Goal: Transaction & Acquisition: Purchase product/service

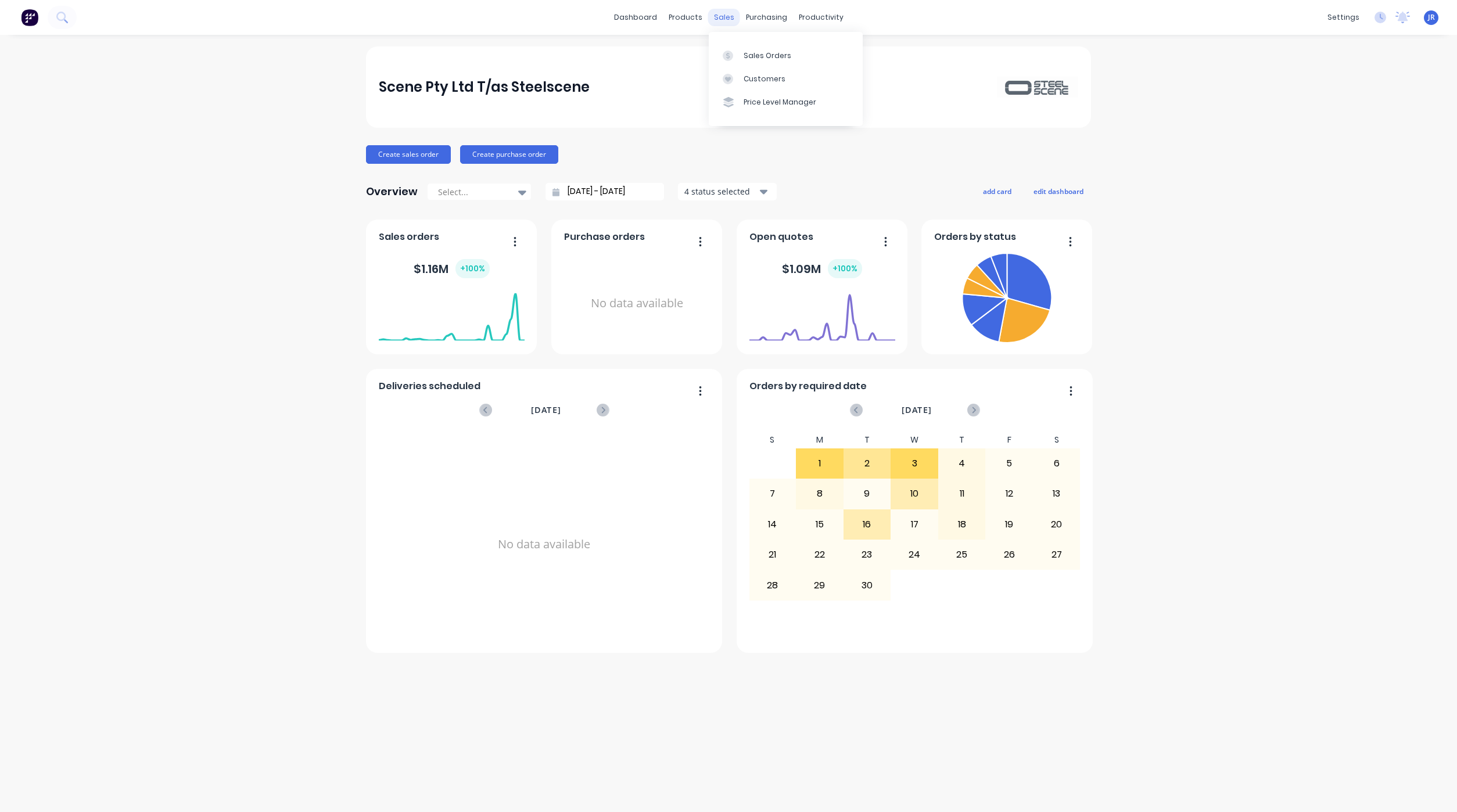
click at [721, 18] on div "sales" at bounding box center [724, 17] width 32 height 17
click at [739, 61] on link "Sales Orders" at bounding box center [785, 55] width 154 height 23
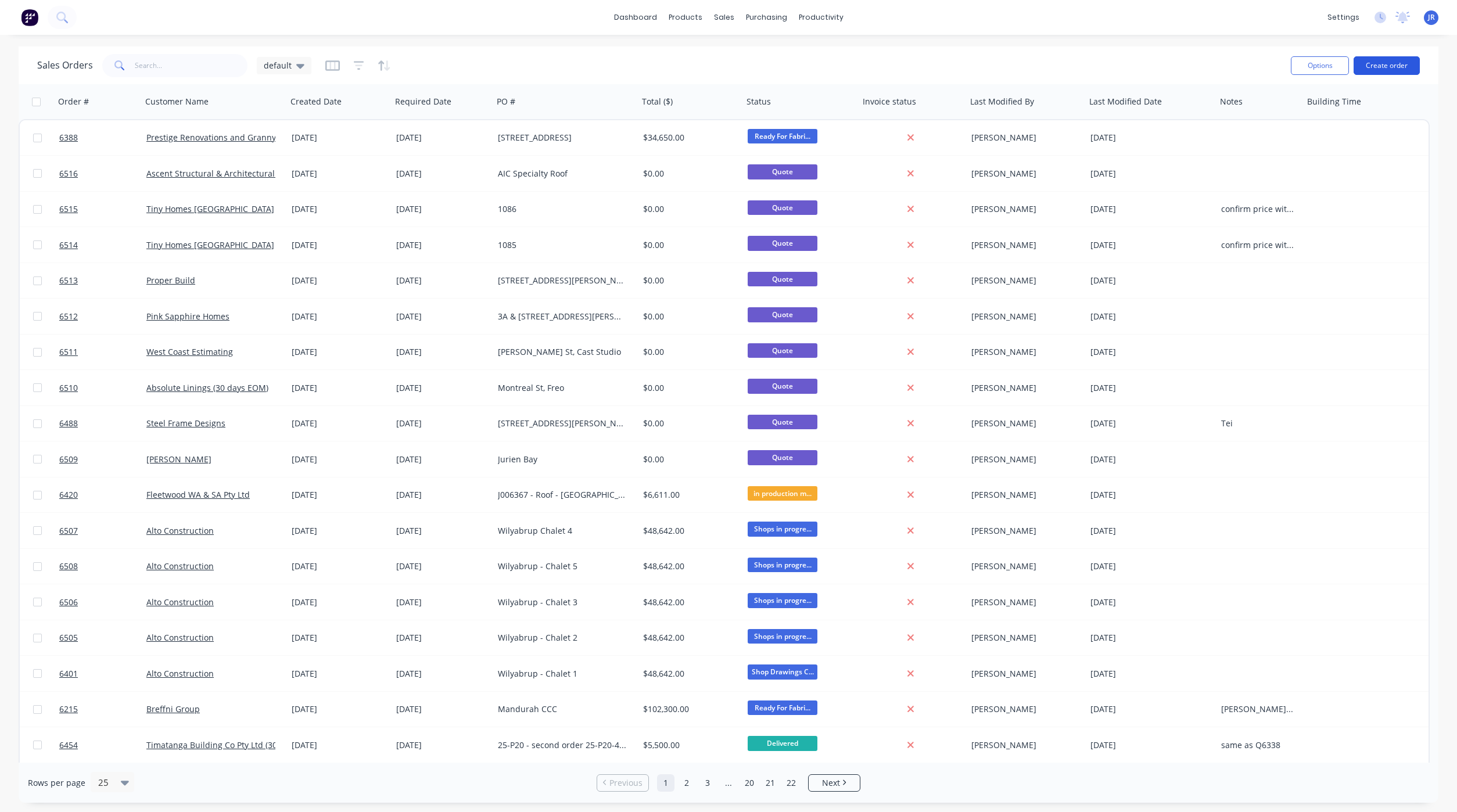
click at [1371, 65] on button "Create order" at bounding box center [1387, 66] width 67 height 19
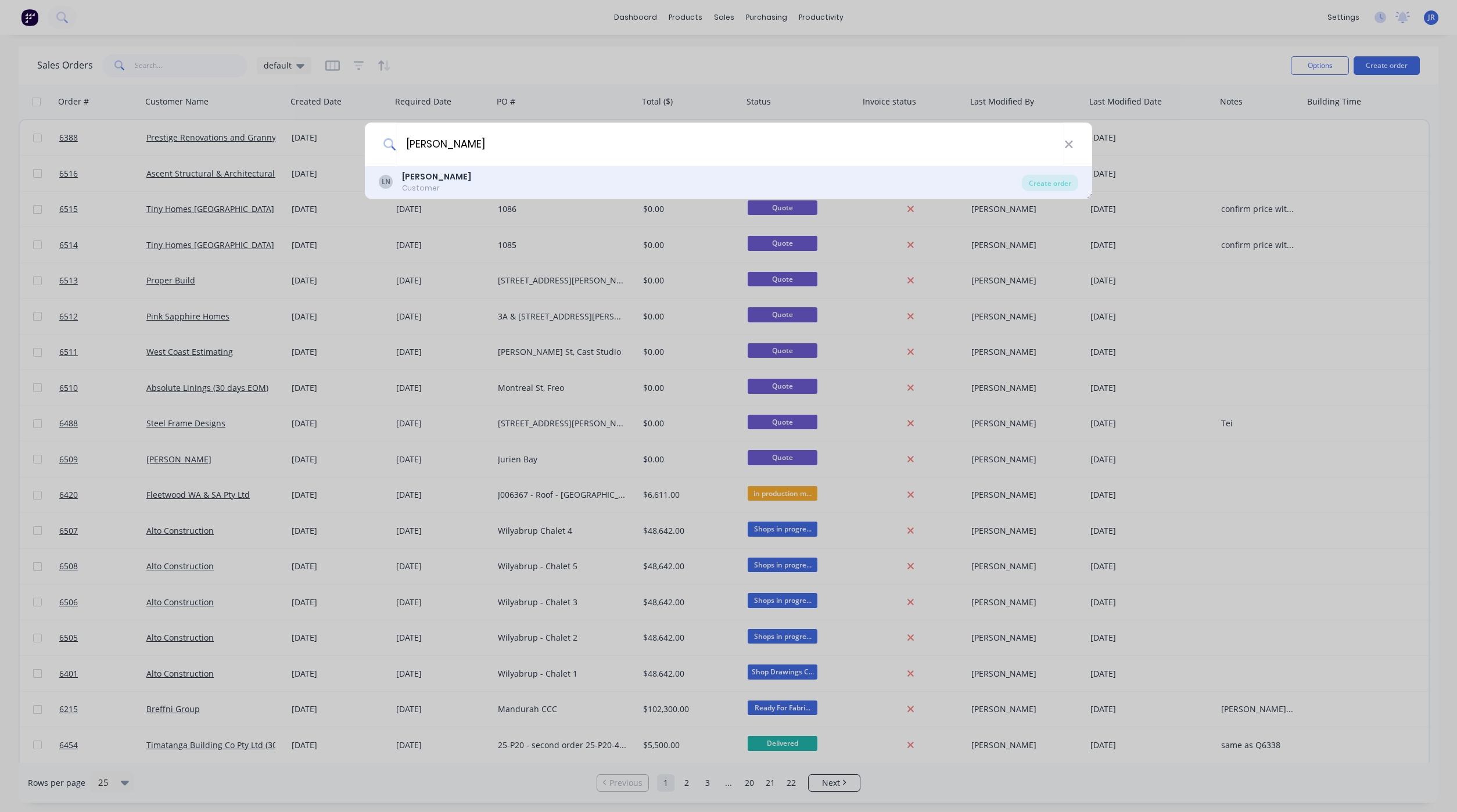
type input "[PERSON_NAME]"
click at [487, 182] on div "LN [PERSON_NAME] Customer" at bounding box center [700, 182] width 643 height 22
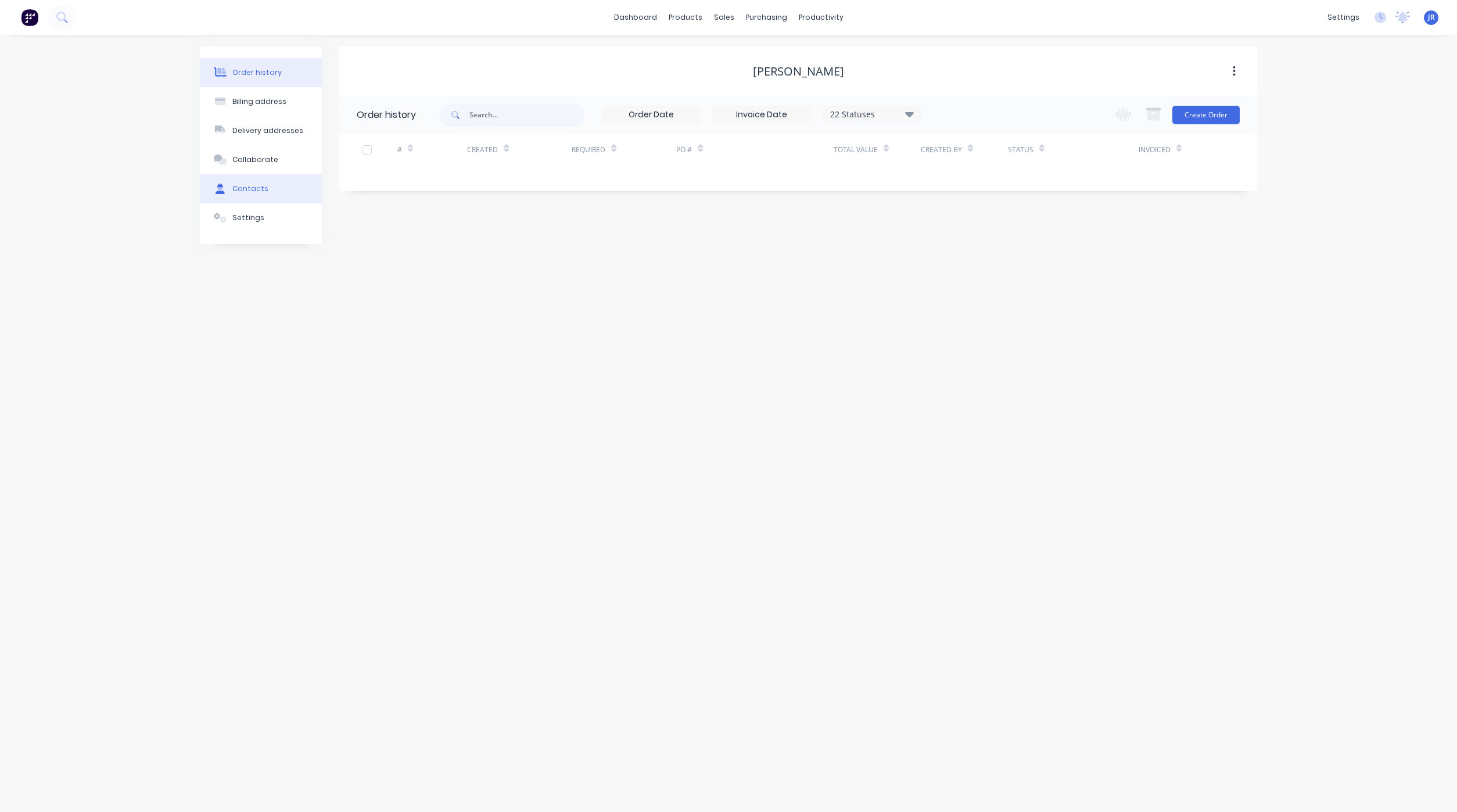
click at [237, 184] on div "Contacts" at bounding box center [250, 189] width 36 height 11
click at [1226, 111] on button "Add contact" at bounding box center [1220, 114] width 53 height 17
select select "AU"
click at [398, 201] on input "text" at bounding box center [451, 199] width 190 height 17
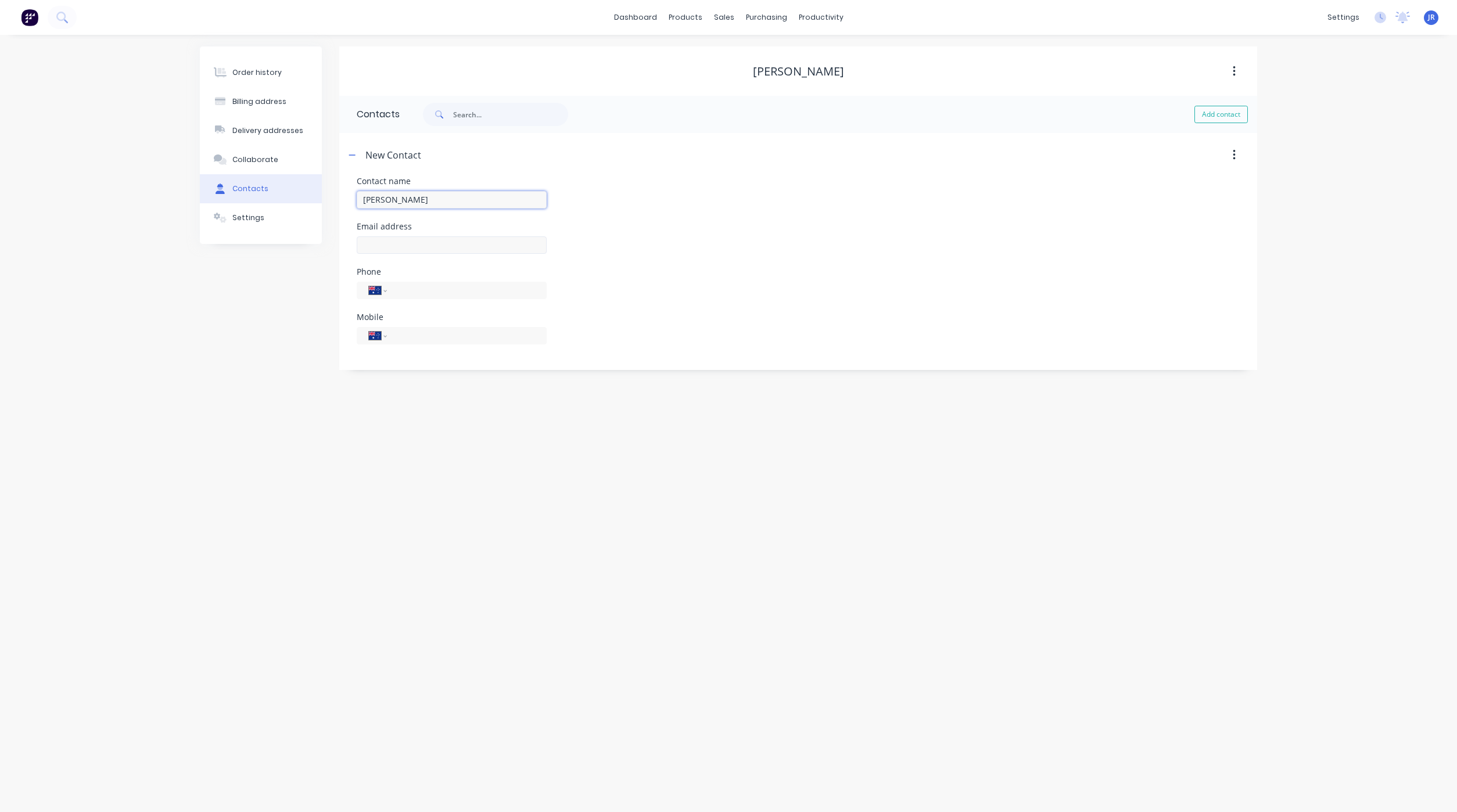
type input "[PERSON_NAME]"
click at [408, 240] on input "text" at bounding box center [451, 245] width 190 height 17
select select "AU"
click at [429, 252] on input "text" at bounding box center [451, 245] width 190 height 17
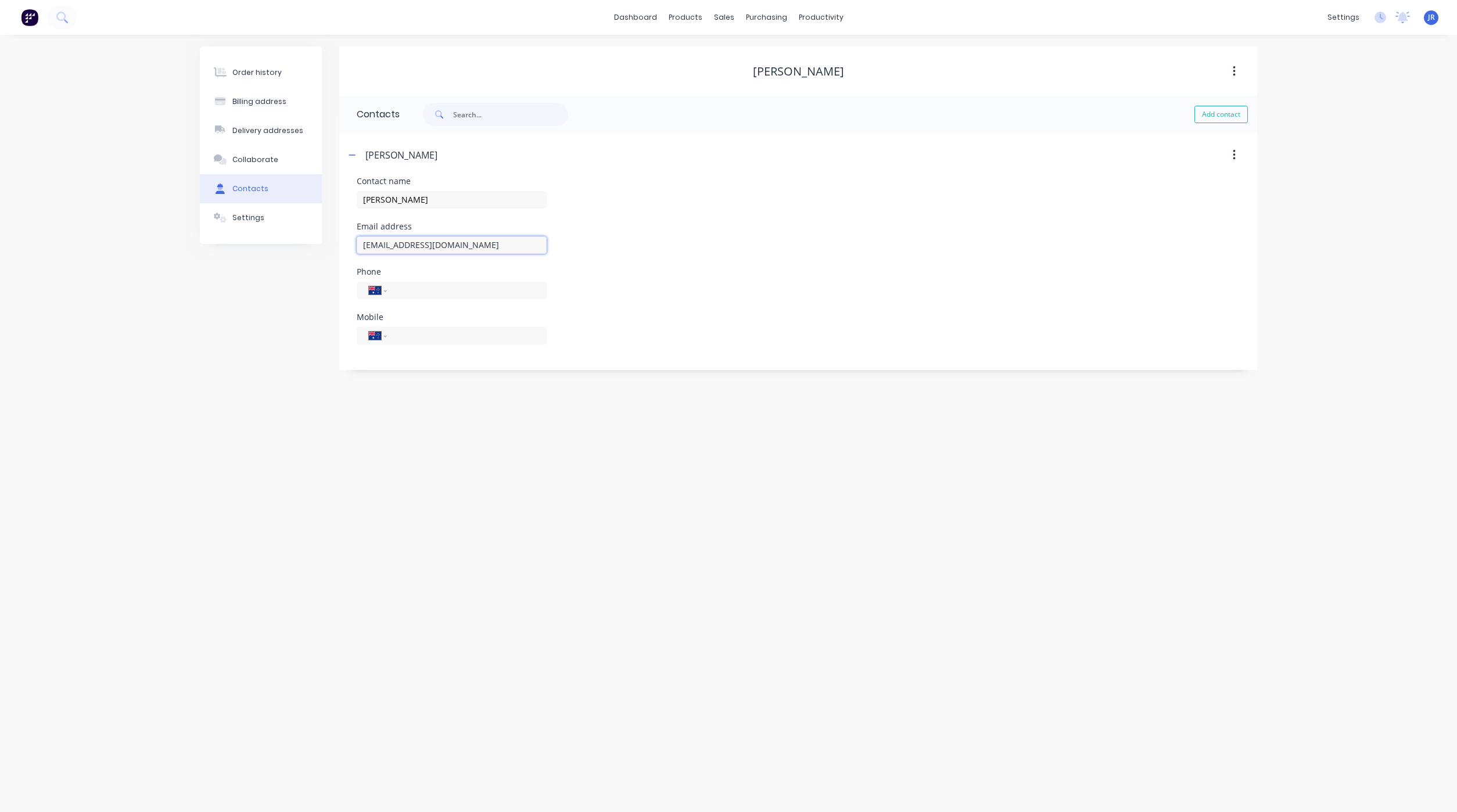
type input "[EMAIL_ADDRESS][DOMAIN_NAME]"
click at [269, 405] on div "Order history Billing address Delivery addresses Collaborate Contacts Settings …" at bounding box center [728, 424] width 1457 height 777
click at [270, 60] on button "Order history" at bounding box center [261, 73] width 122 height 29
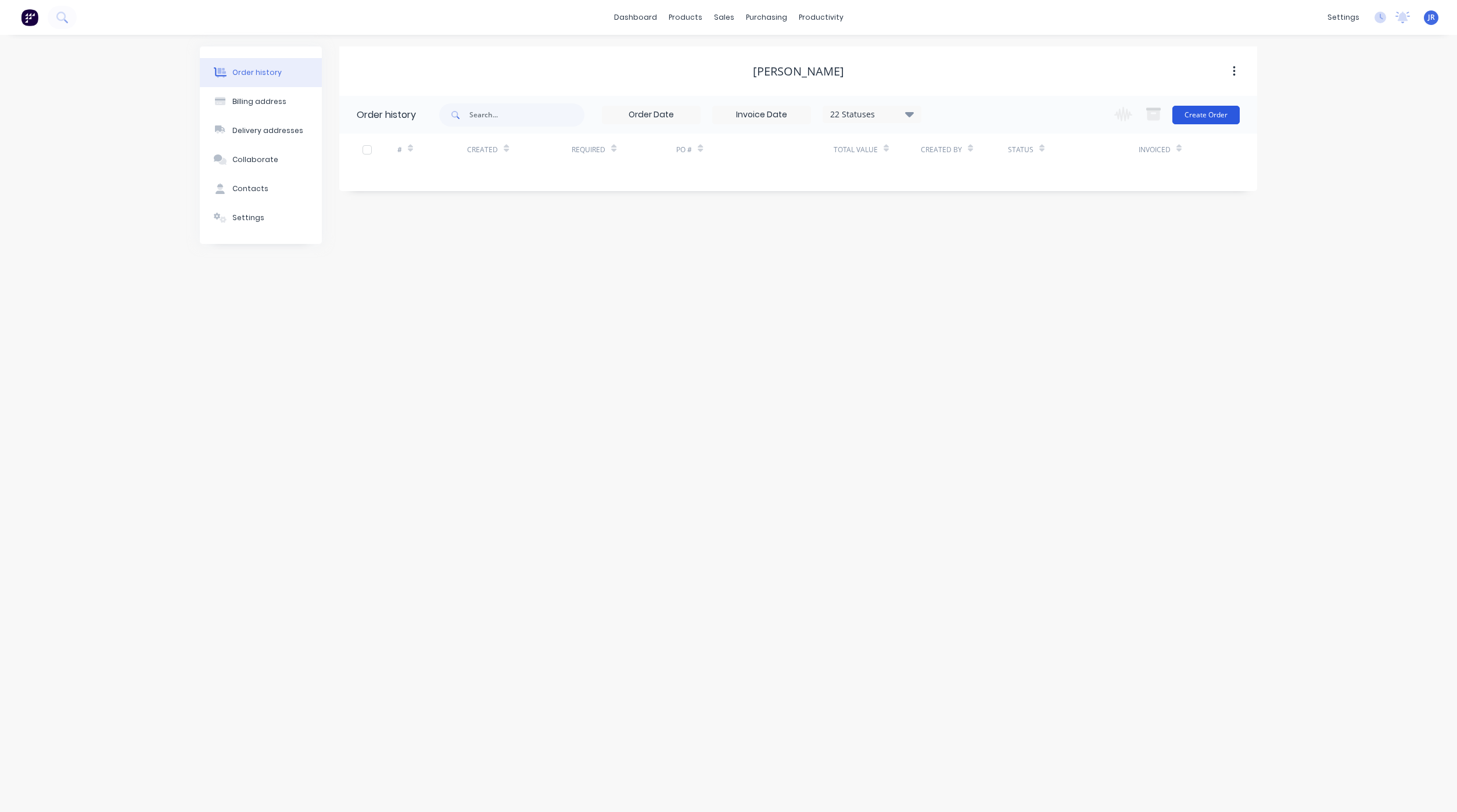
click at [1213, 122] on button "Create Order" at bounding box center [1205, 115] width 67 height 19
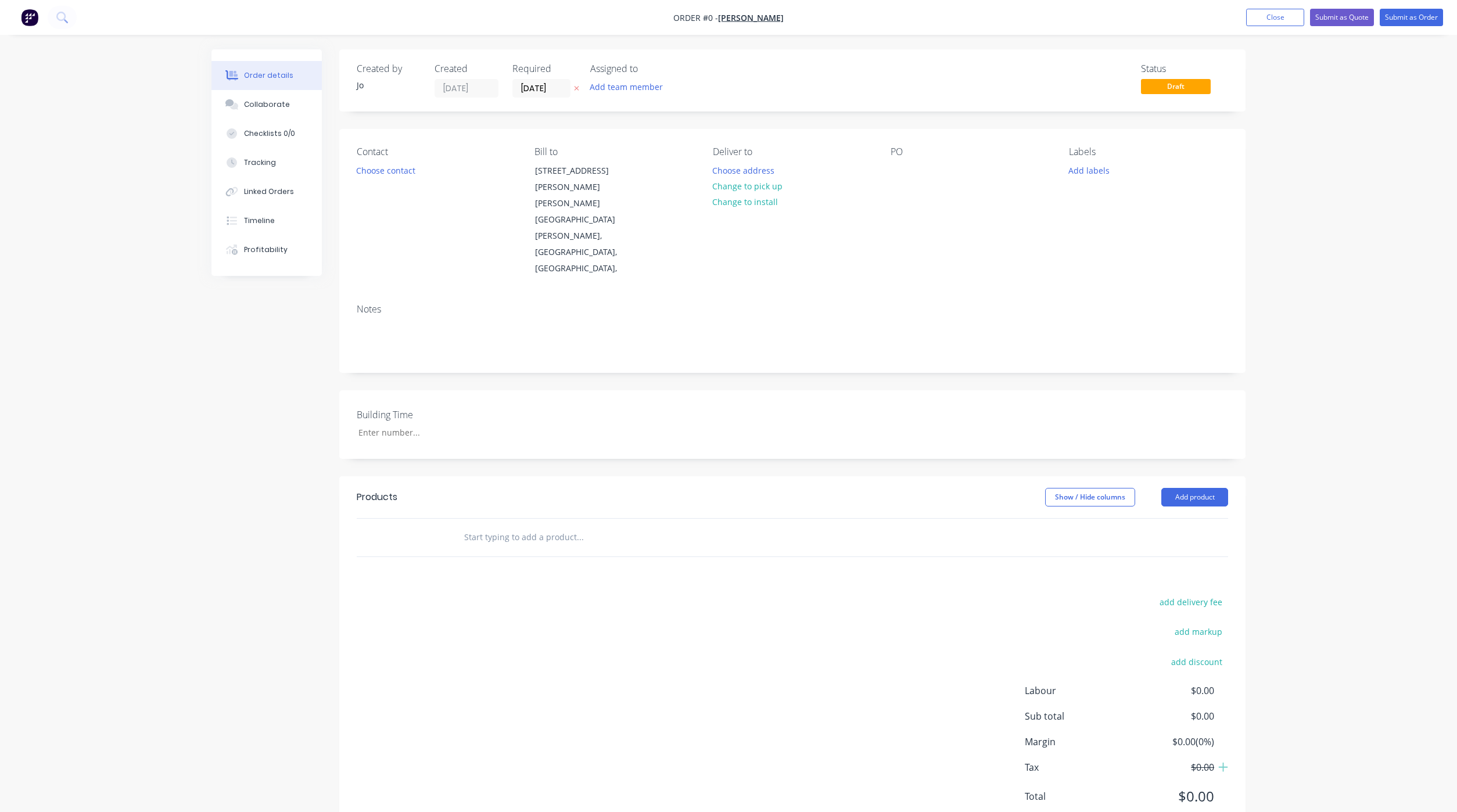
drag, startPoint x: 888, startPoint y: 162, endPoint x: 920, endPoint y: 174, distance: 34.2
click at [889, 164] on div "Contact Choose contact [PERSON_NAME] to [STREET_ADDRESS][PERSON_NAME][PERSON_NA…" at bounding box center [792, 211] width 907 height 165
click at [903, 171] on div at bounding box center [899, 170] width 19 height 17
click at [721, 170] on div "Order details Collaborate Checklists 0/0 Tracking Linked Orders Timeline Profit…" at bounding box center [728, 451] width 1057 height 804
click at [749, 168] on button "Choose address" at bounding box center [743, 169] width 75 height 15
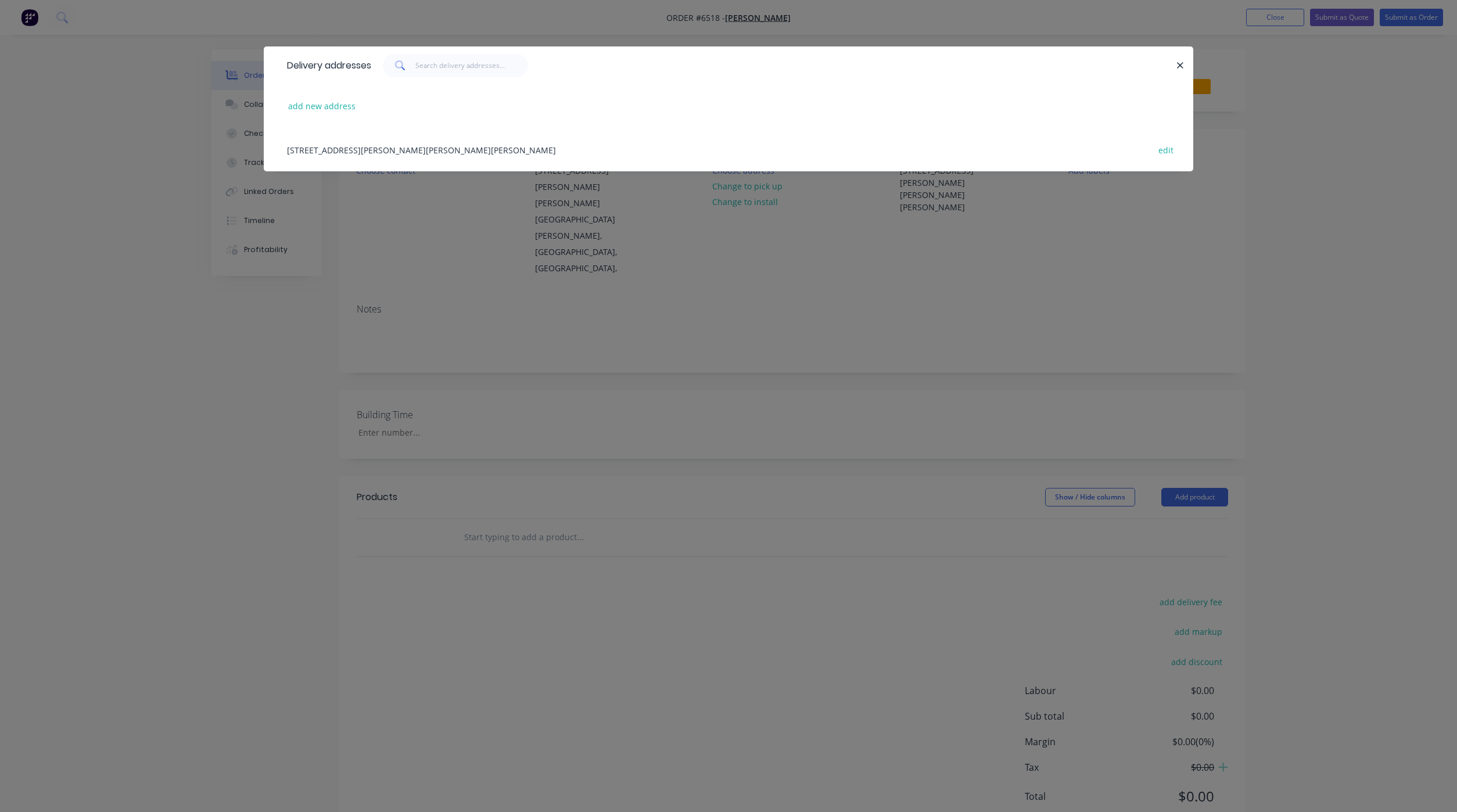
click at [282, 147] on div "[STREET_ADDRESS][PERSON_NAME][PERSON_NAME][PERSON_NAME] edit" at bounding box center [728, 149] width 895 height 43
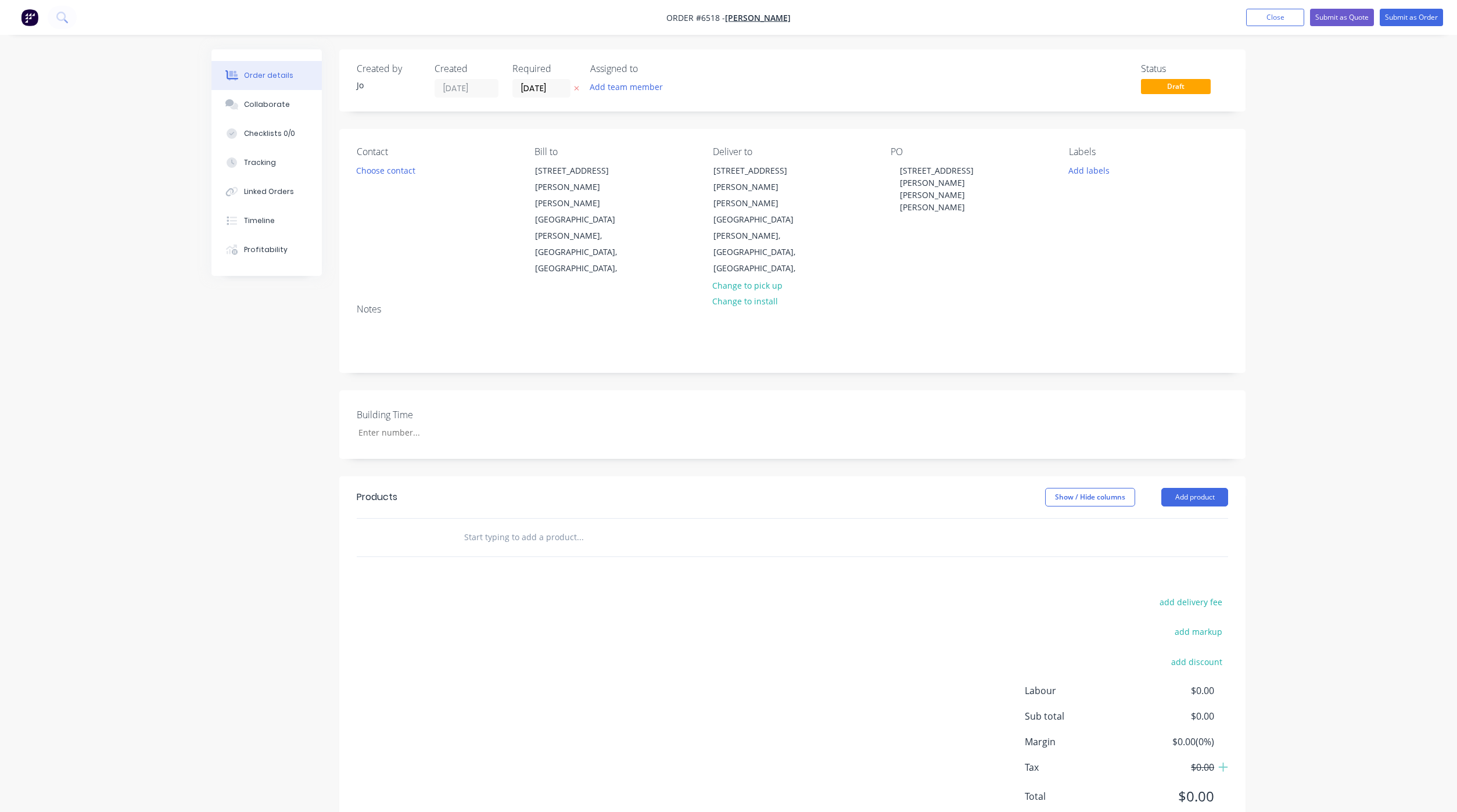
click at [479, 525] on input "text" at bounding box center [579, 537] width 232 height 23
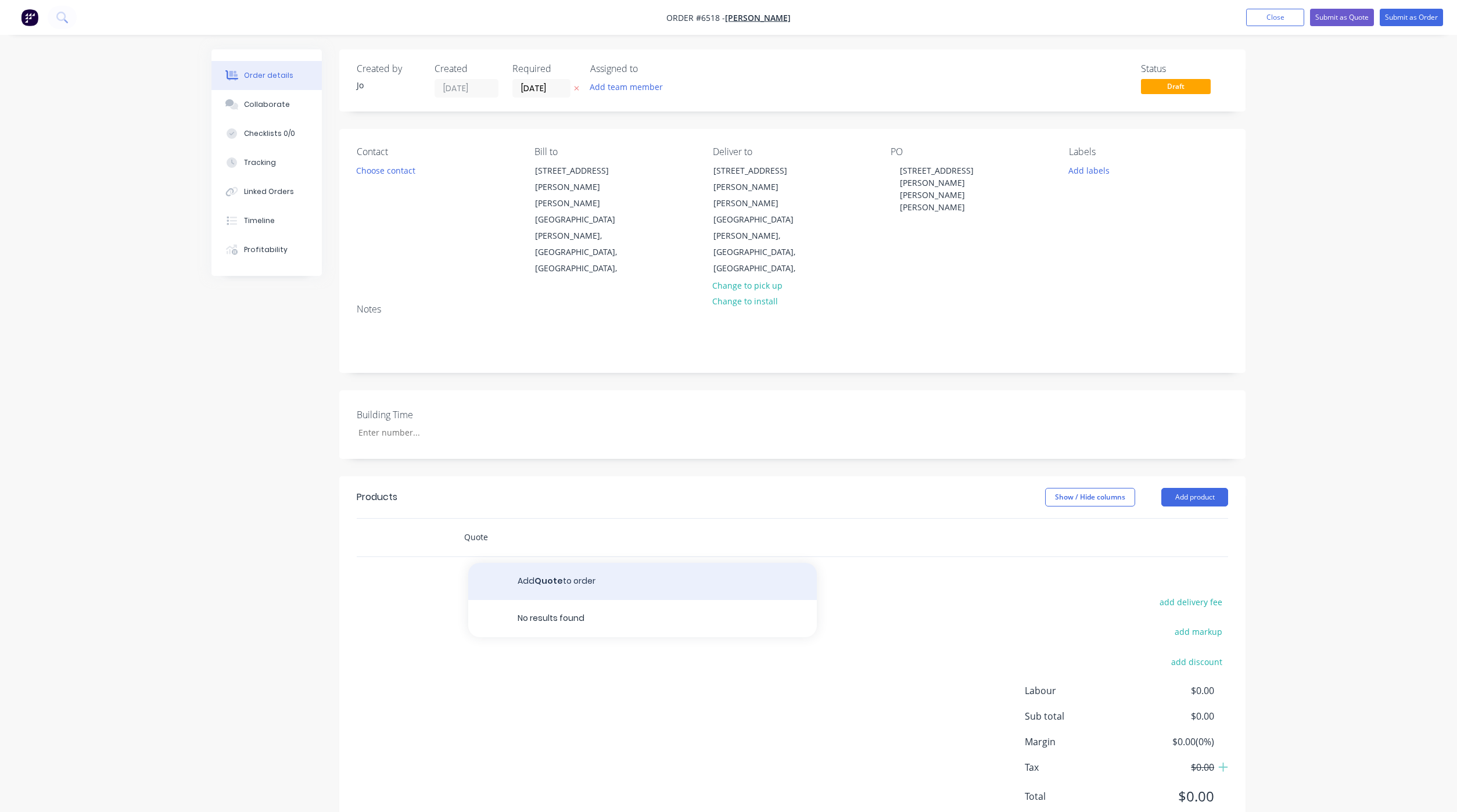
type input "Quote"
click at [551, 563] on button "Add Quote to order" at bounding box center [643, 581] width 349 height 37
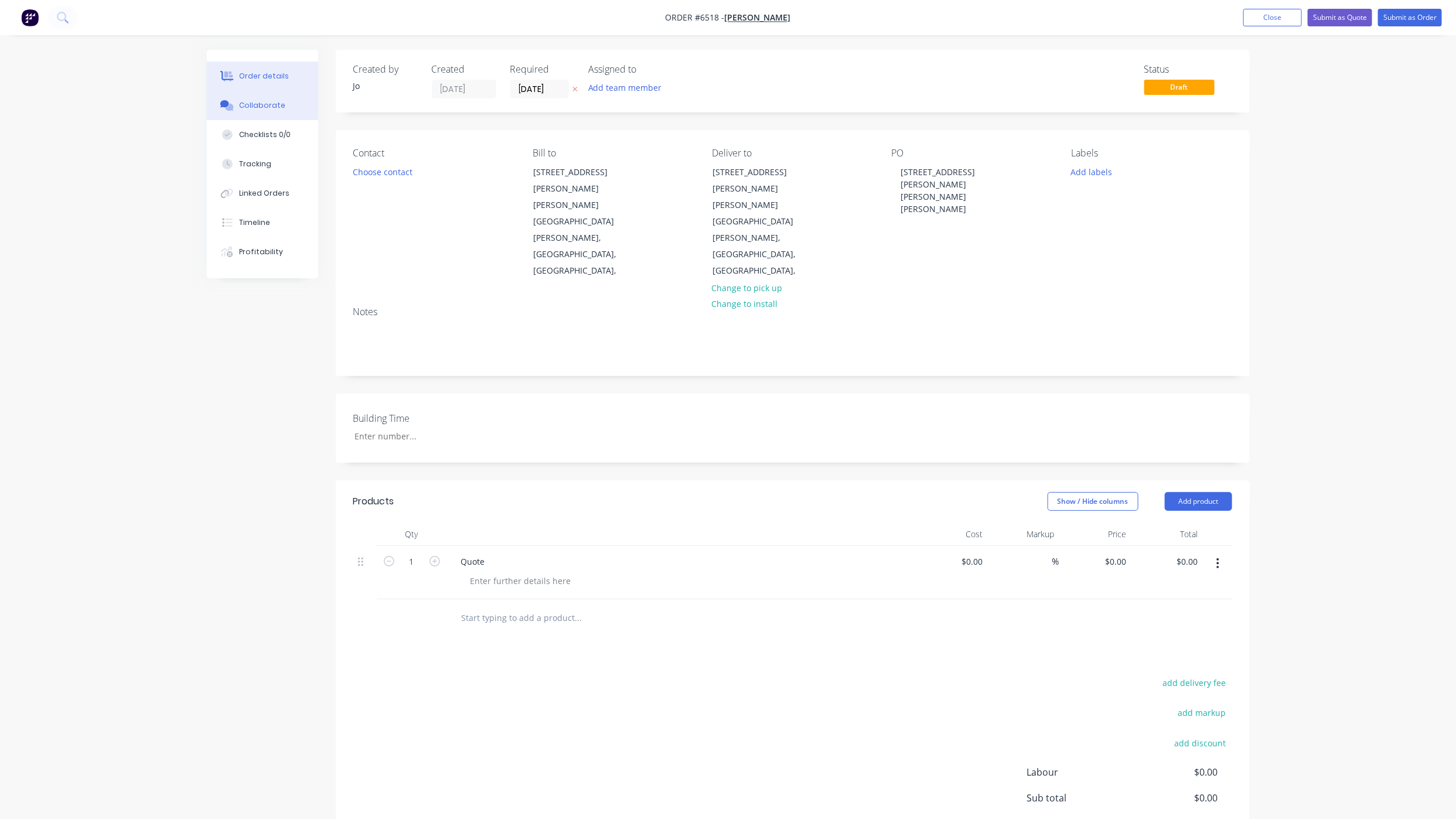
click at [273, 108] on div "Collaborate" at bounding box center [262, 105] width 46 height 11
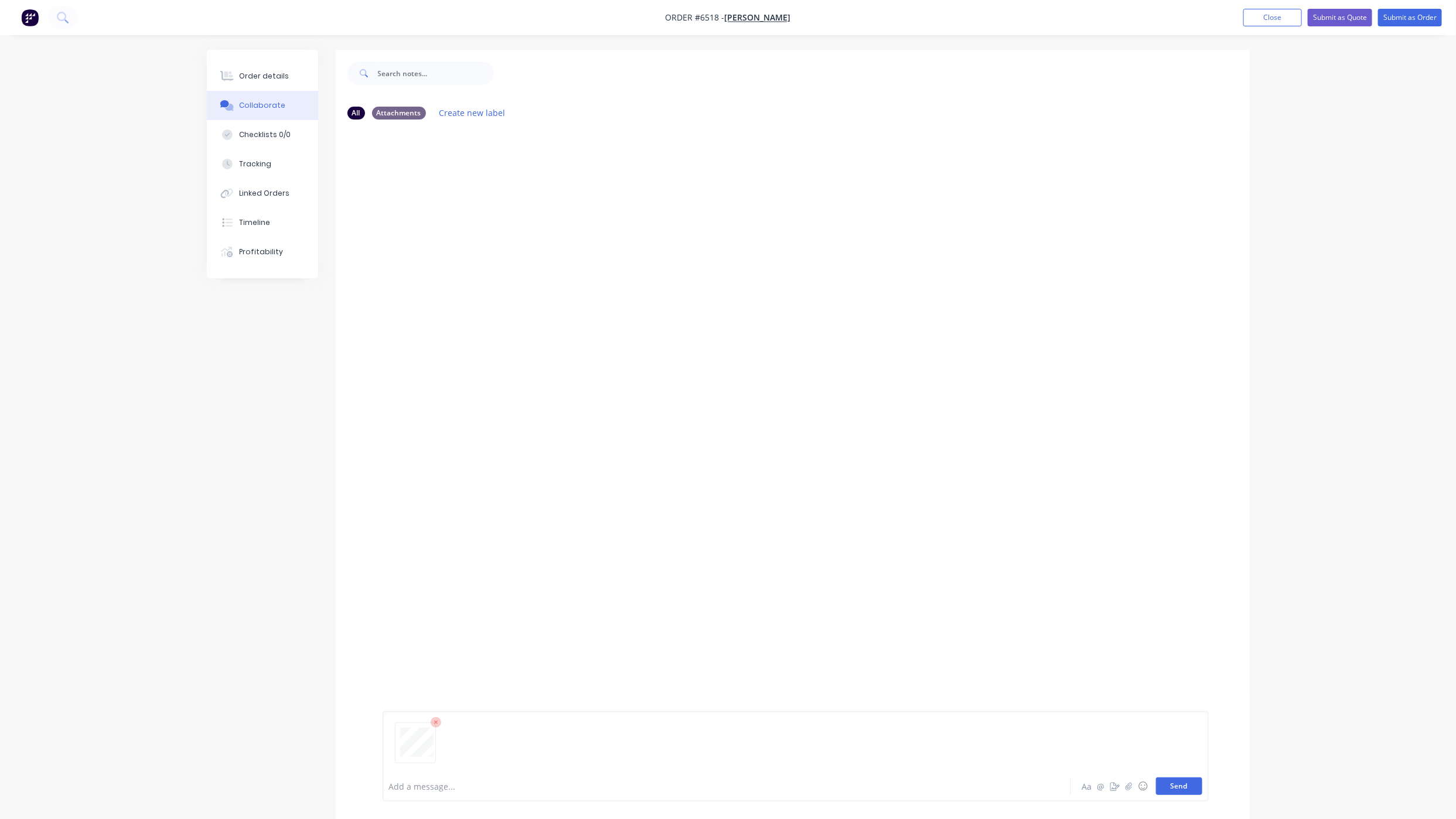
click at [1170, 792] on button "Send" at bounding box center [1178, 785] width 46 height 17
click at [1172, 787] on button "Send" at bounding box center [1178, 785] width 46 height 17
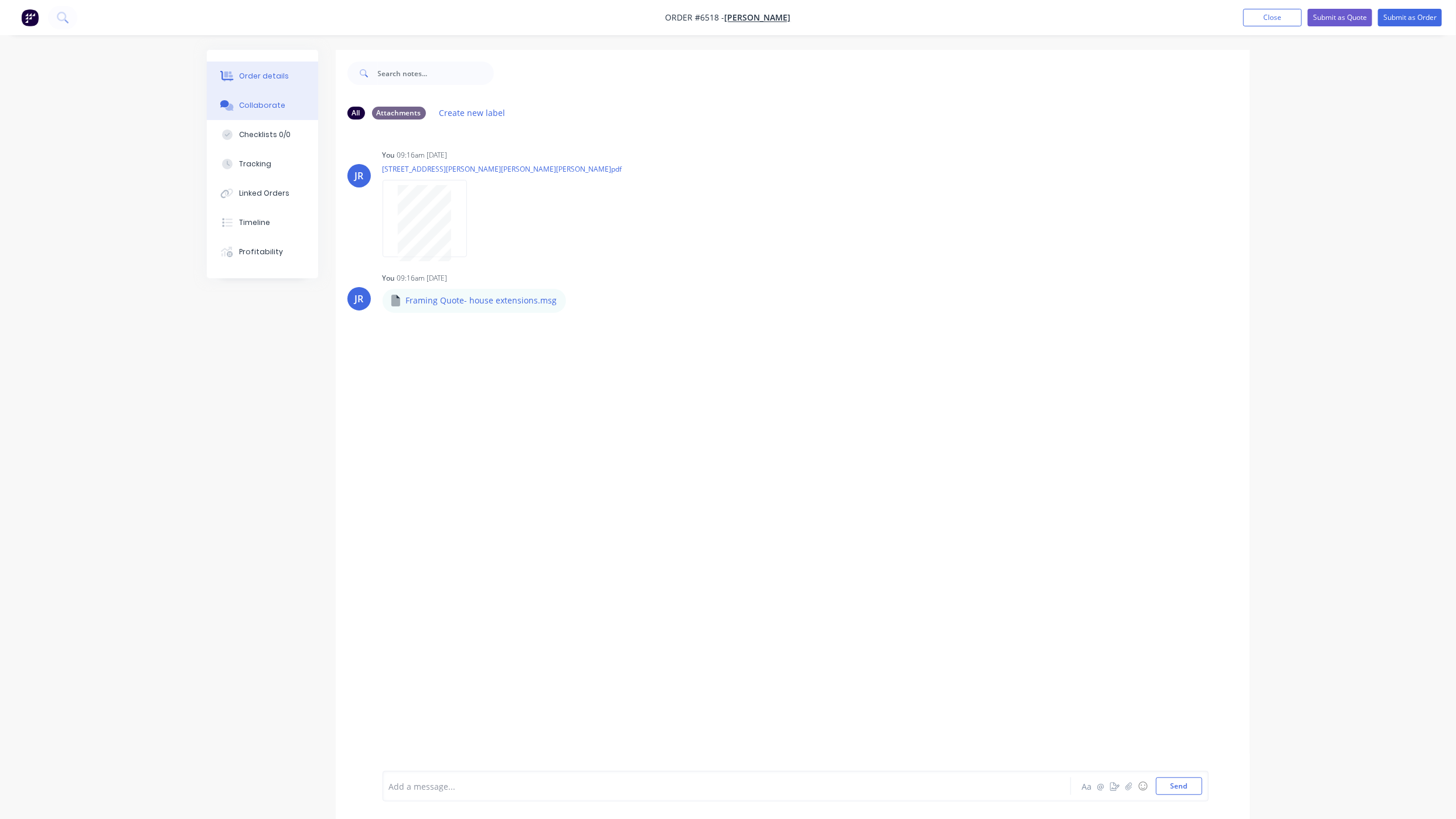
click at [278, 71] on div "Order details" at bounding box center [264, 76] width 50 height 11
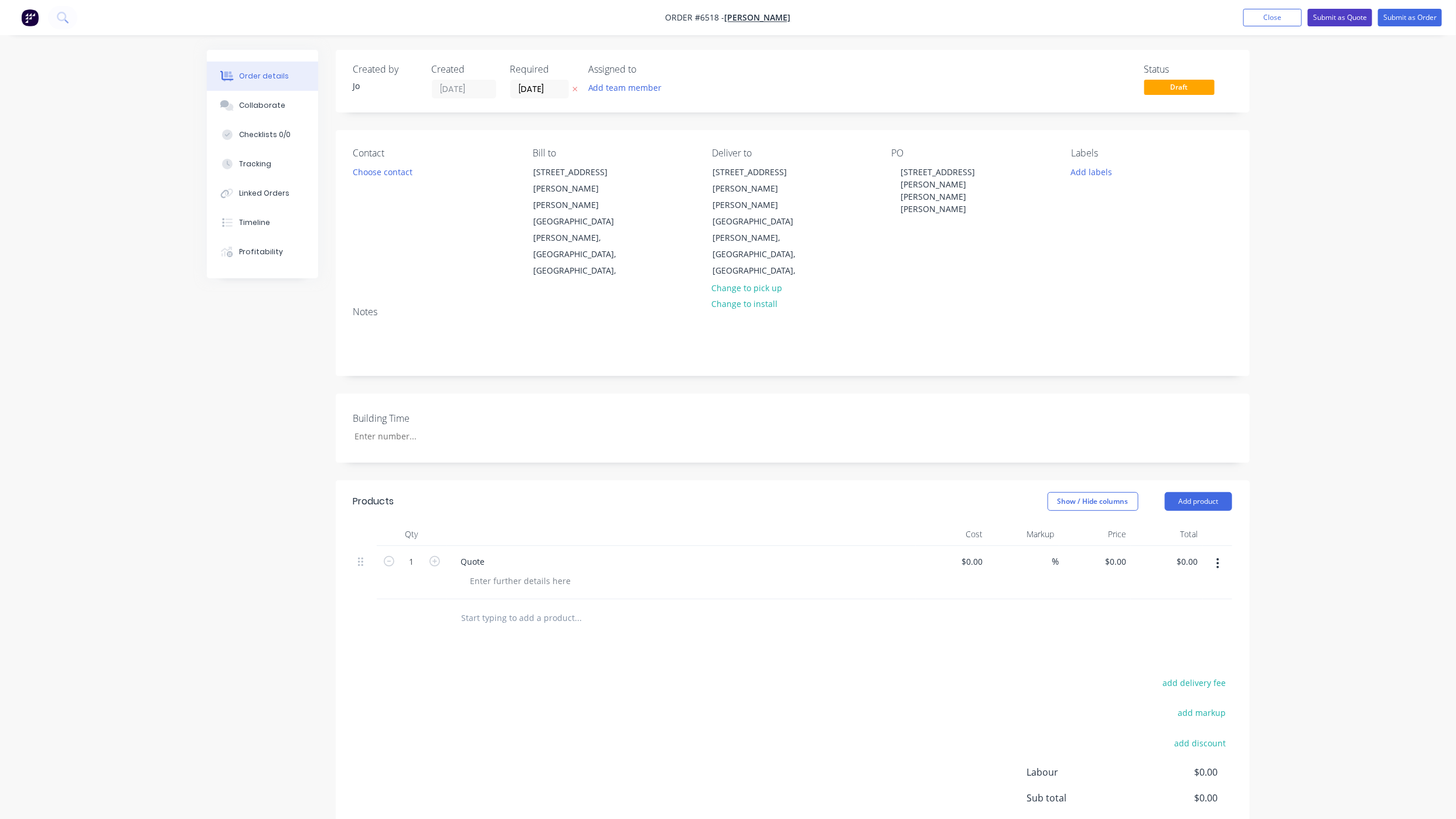
click at [1342, 9] on button "Submit as Quote" at bounding box center [1340, 17] width 64 height 17
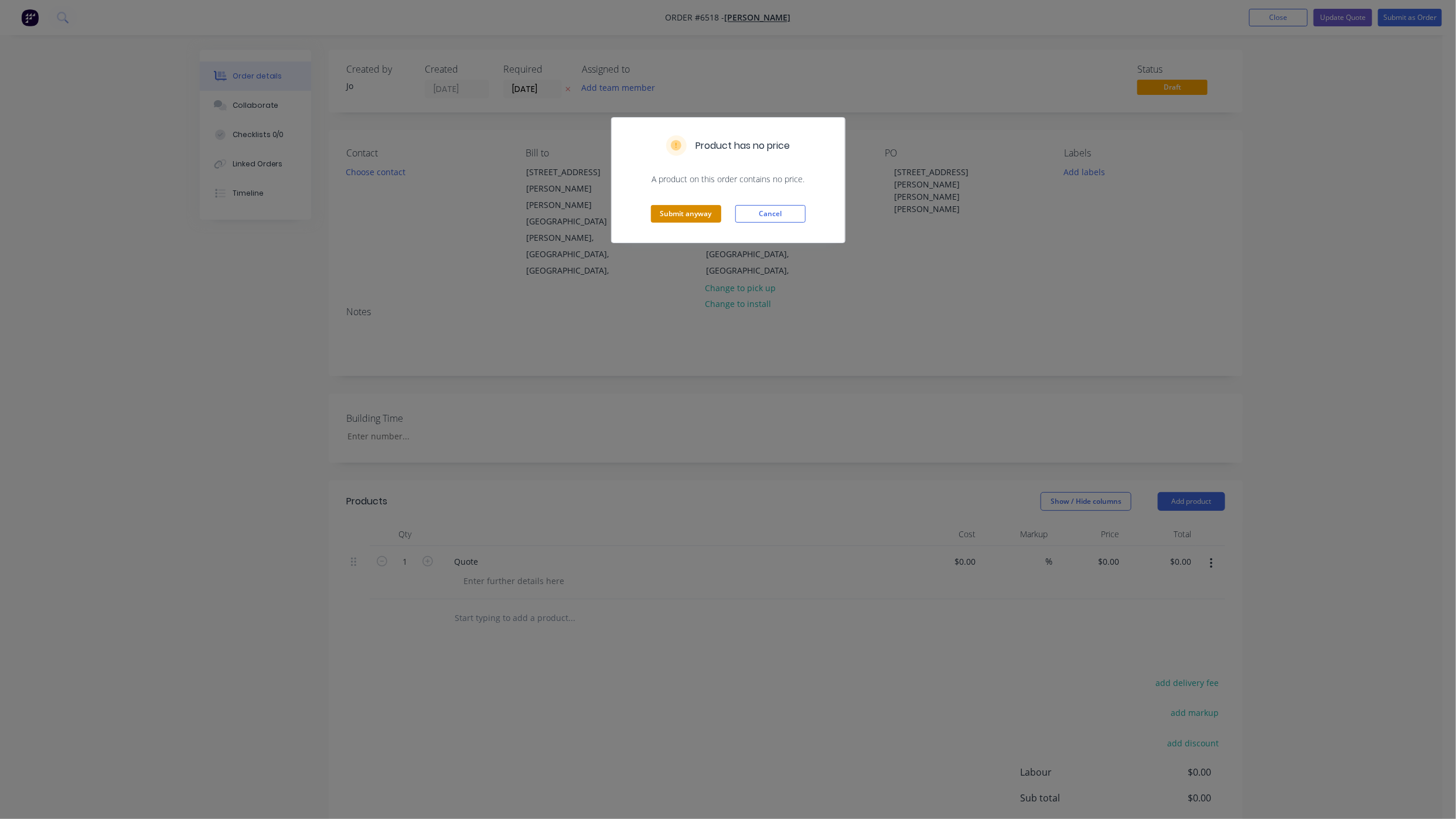
click at [680, 216] on button "Submit anyway" at bounding box center [687, 213] width 71 height 17
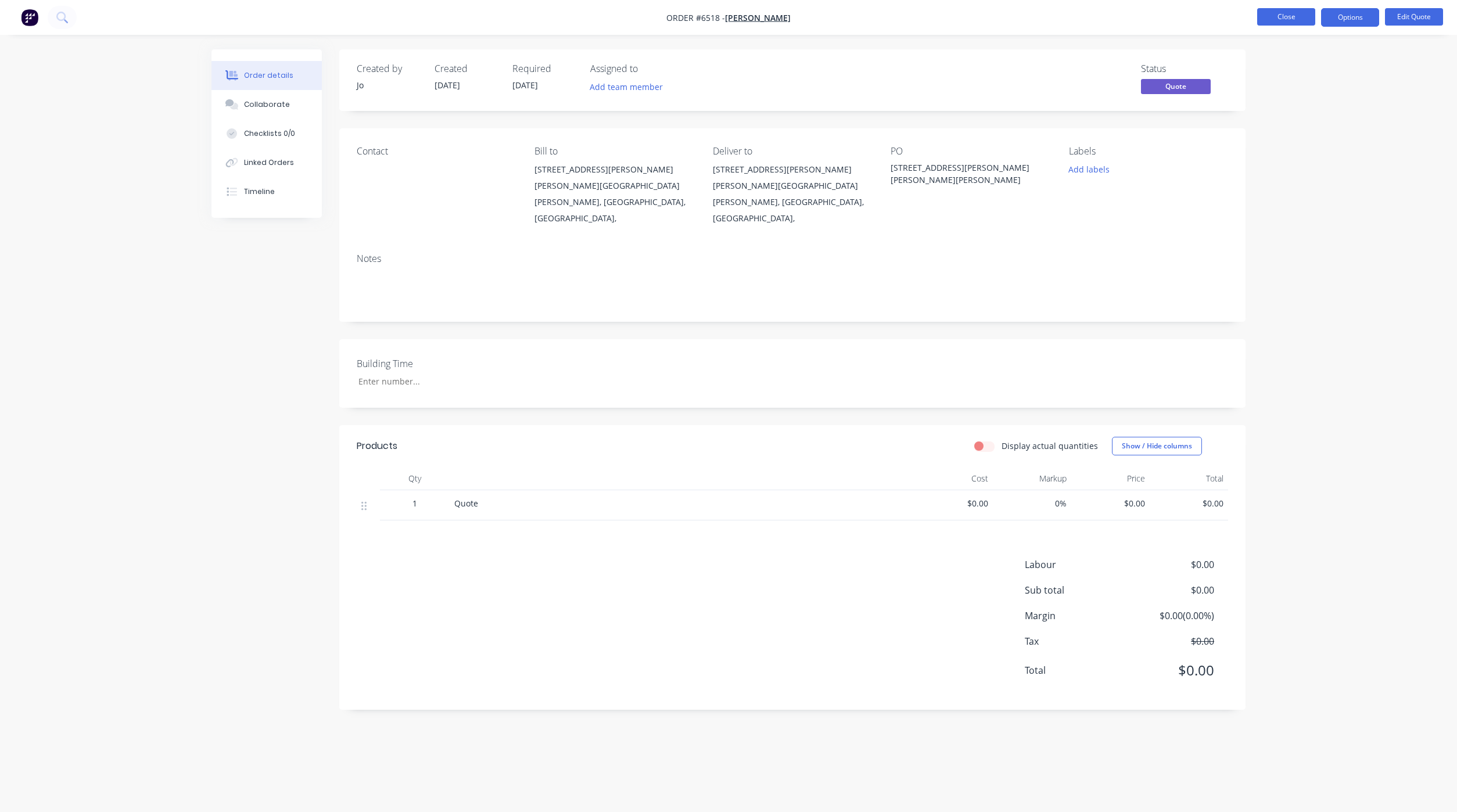
click at [1297, 14] on button "Close" at bounding box center [1286, 16] width 58 height 17
